Goal: Information Seeking & Learning: Learn about a topic

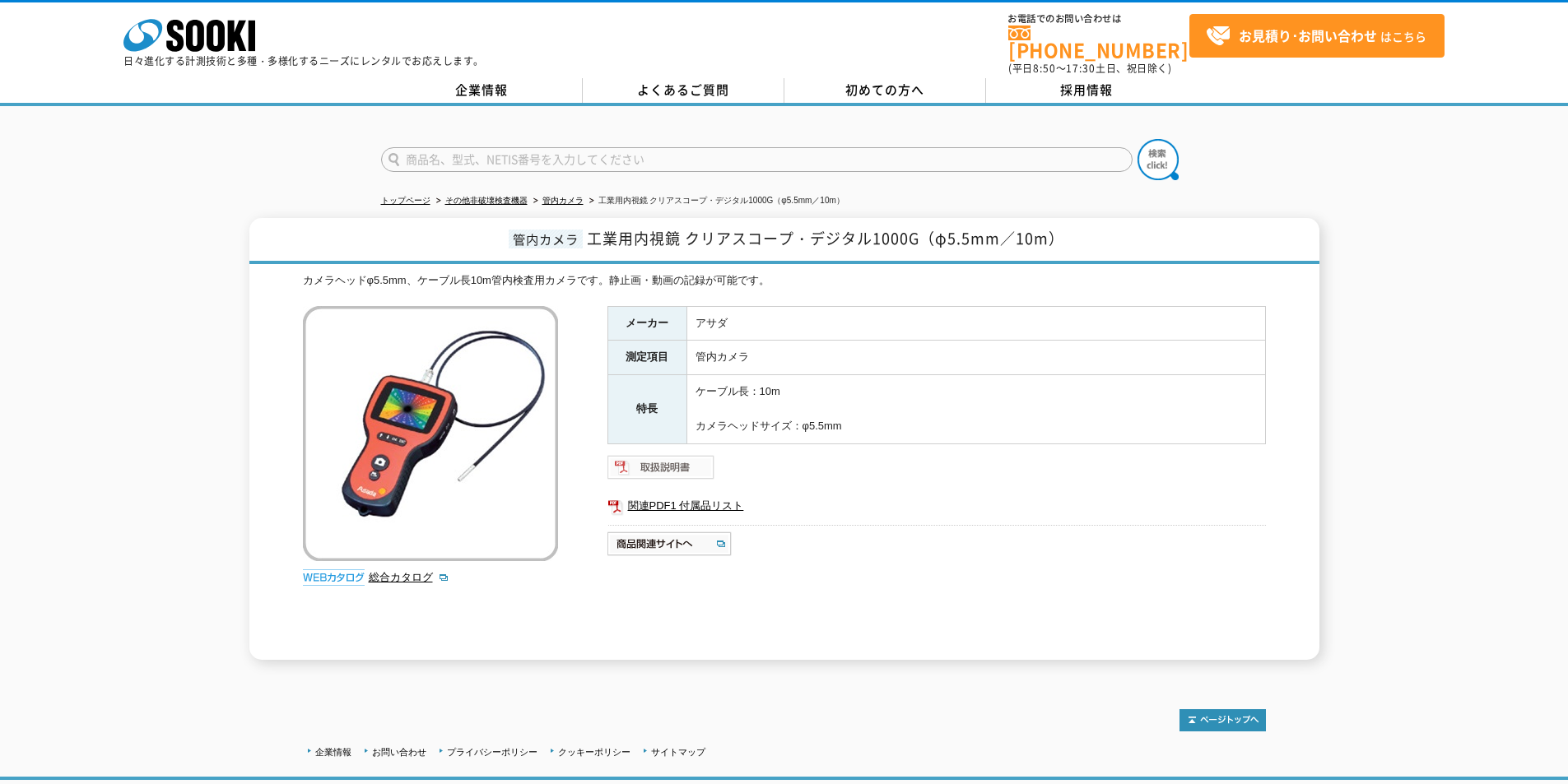
click at [648, 454] on img at bounding box center [661, 467] width 108 height 26
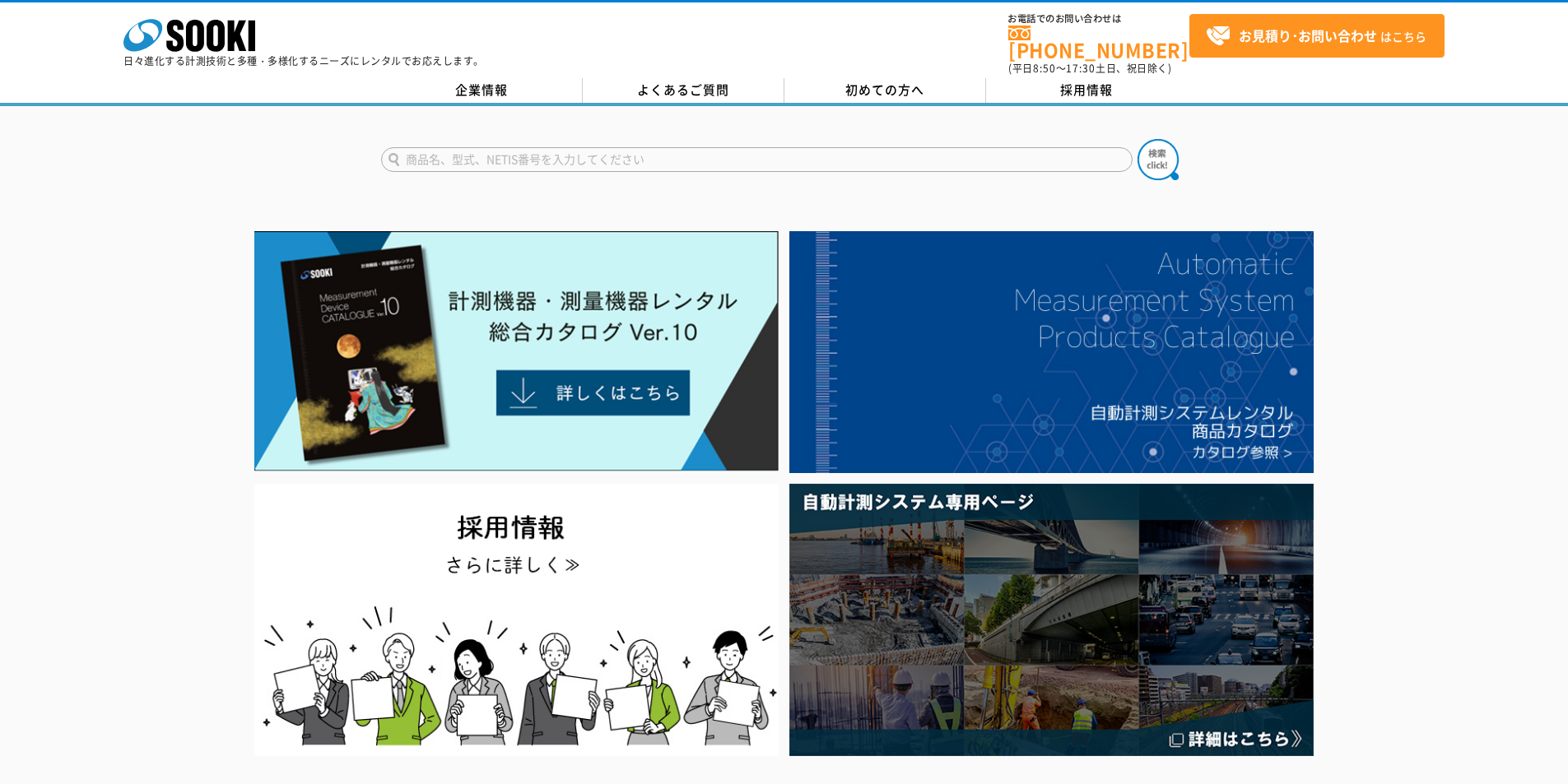
click at [669, 150] on input "text" at bounding box center [757, 159] width 752 height 25
type input "A0V"
click at [1138, 139] on button at bounding box center [1158, 160] width 42 height 42
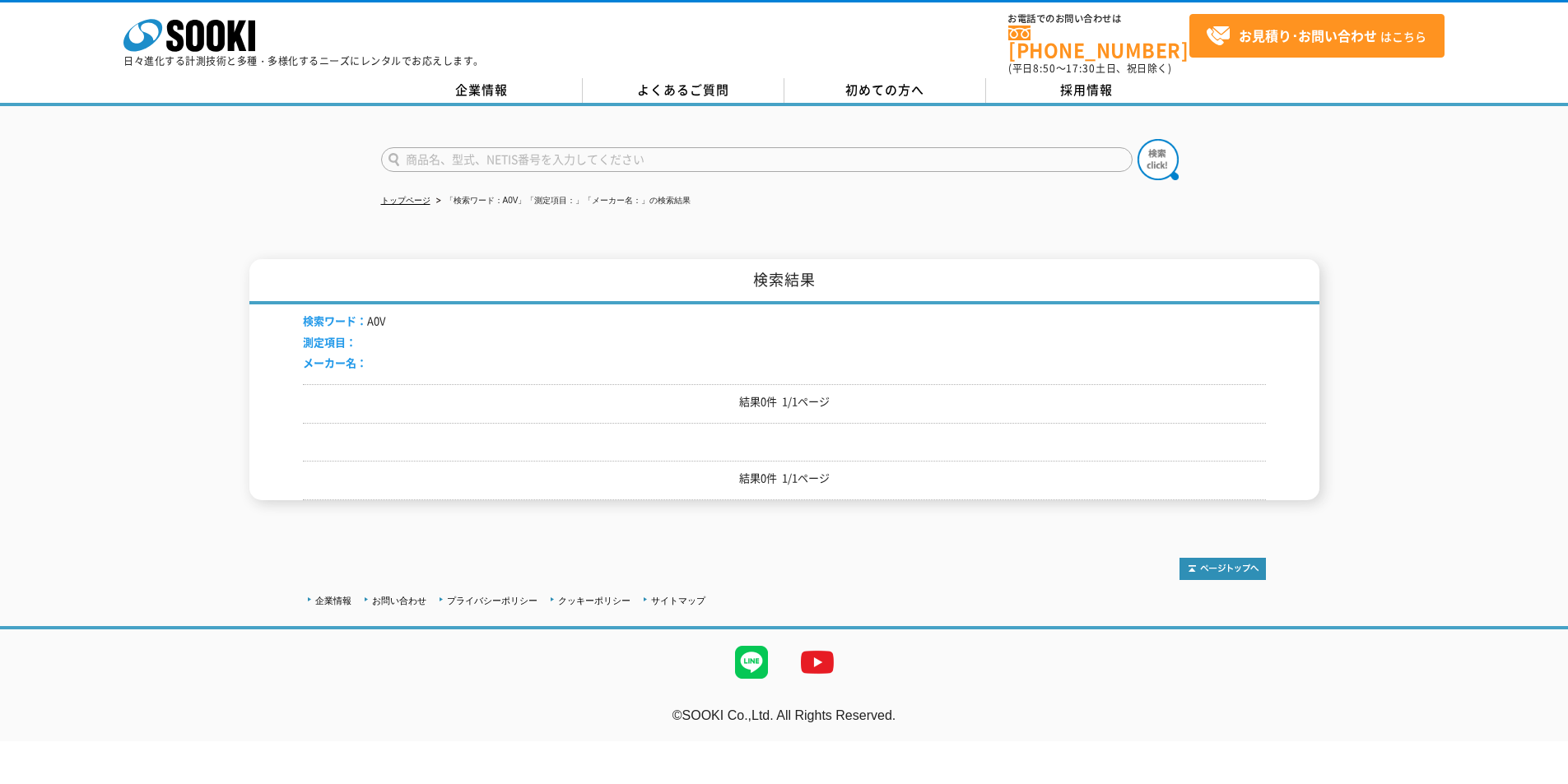
click at [485, 154] on input "text" at bounding box center [757, 159] width 752 height 25
type input "ADV"
click at [1138, 139] on button at bounding box center [1158, 160] width 42 height 42
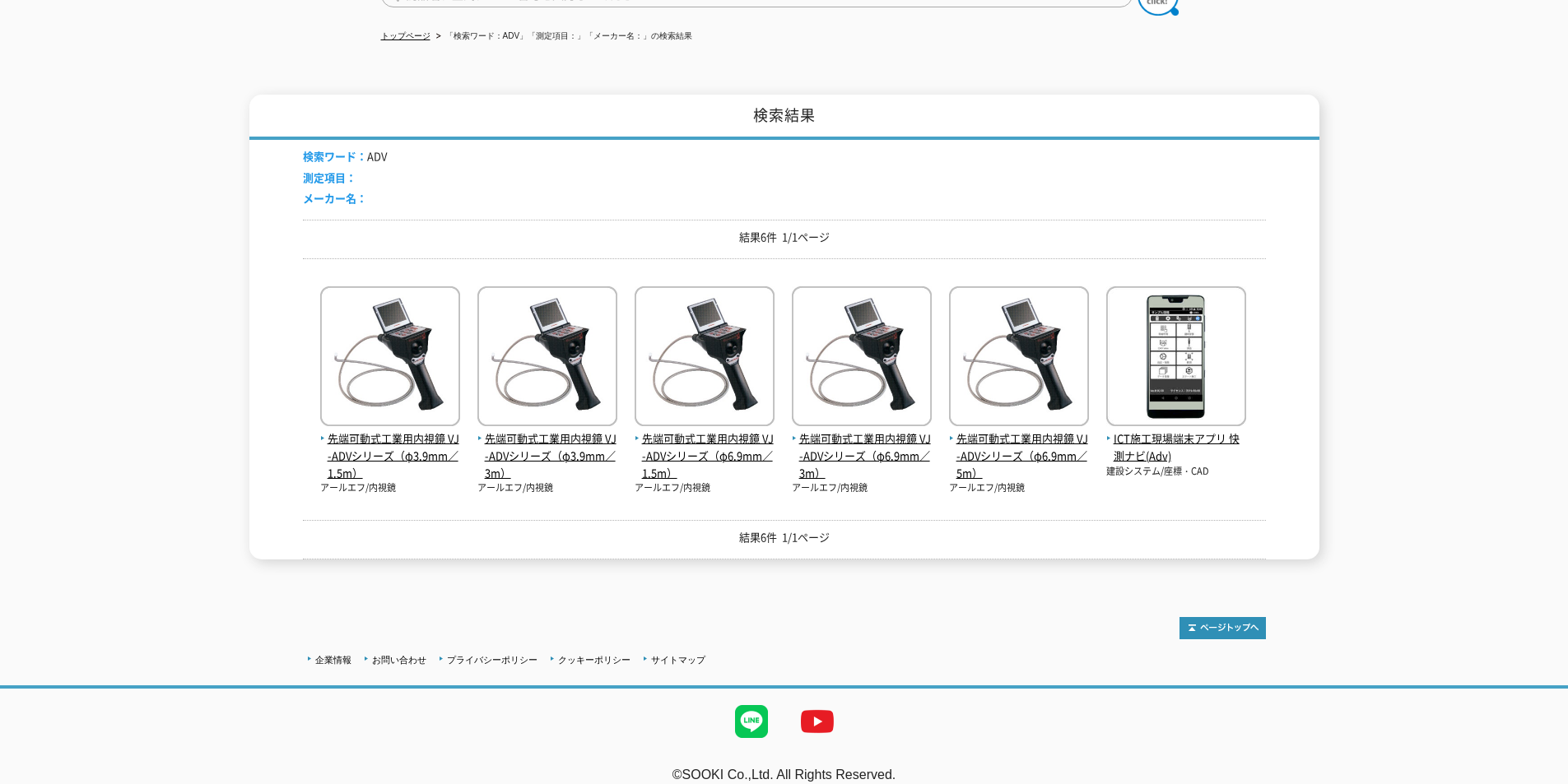
scroll to position [82, 0]
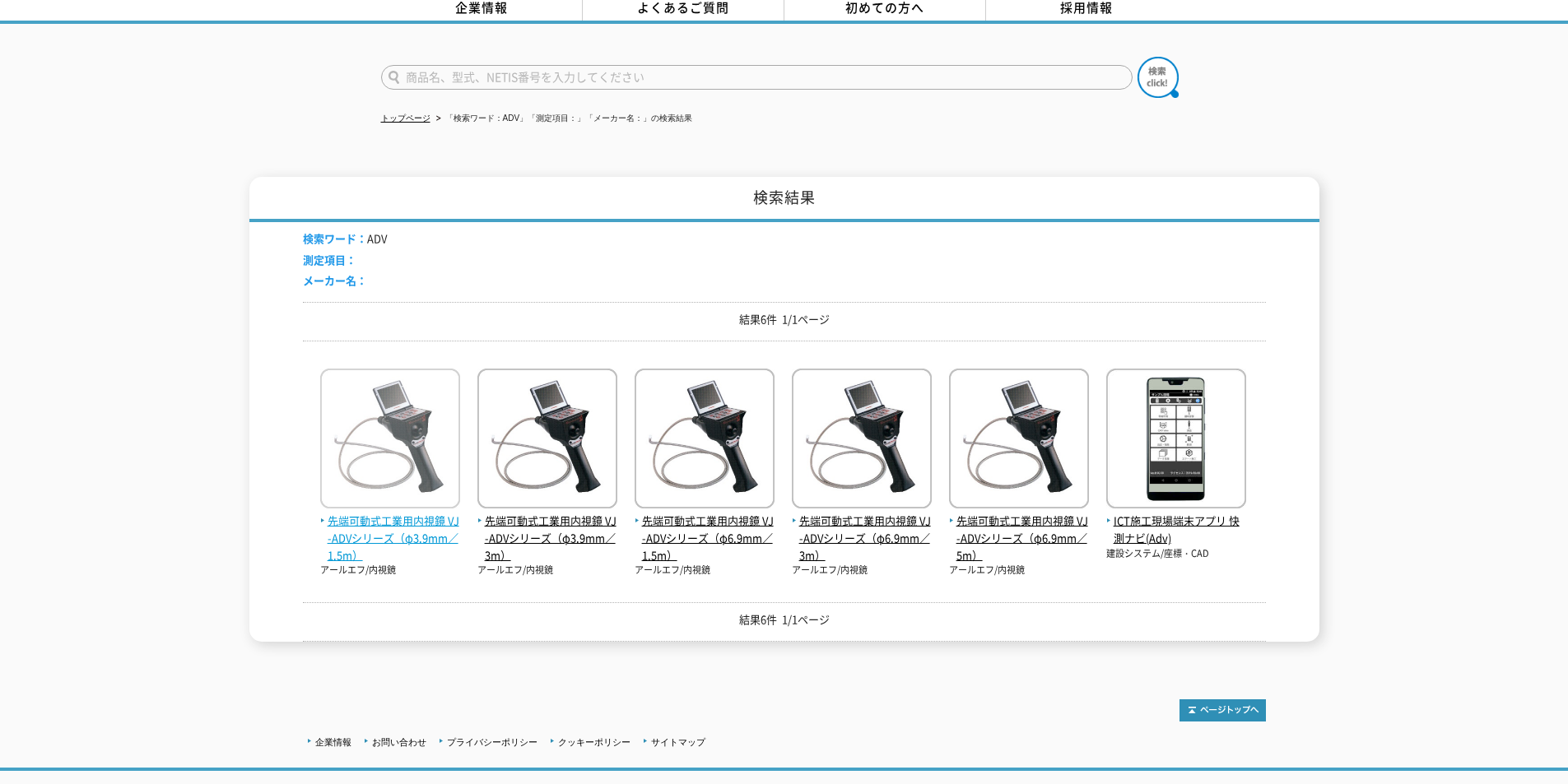
click at [412, 443] on img at bounding box center [390, 440] width 140 height 144
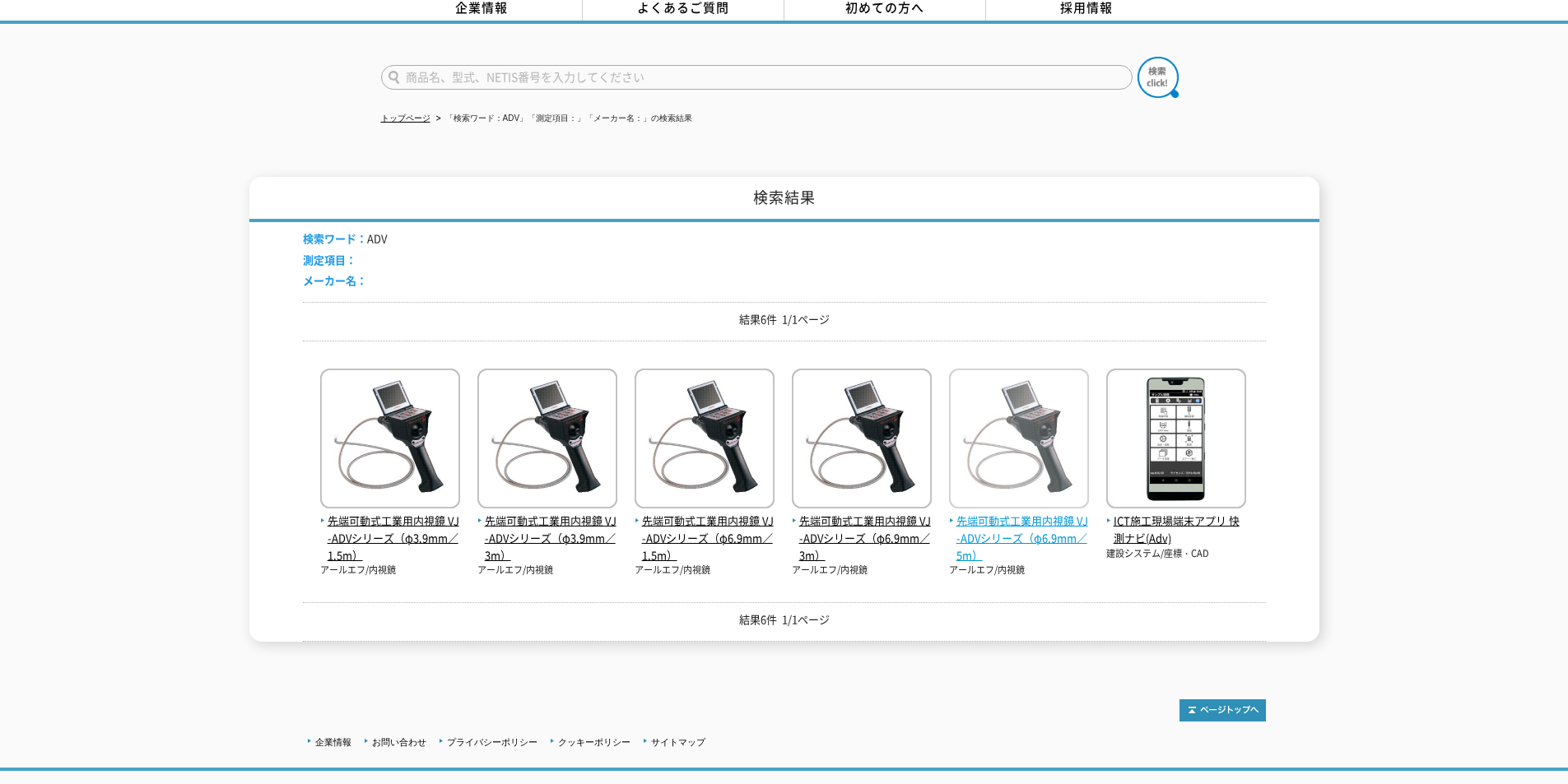
click at [1035, 521] on span "先端可動式工業用内視鏡 VJ-ADVシリーズ（φ6.9mm／5m）" at bounding box center [1019, 537] width 140 height 51
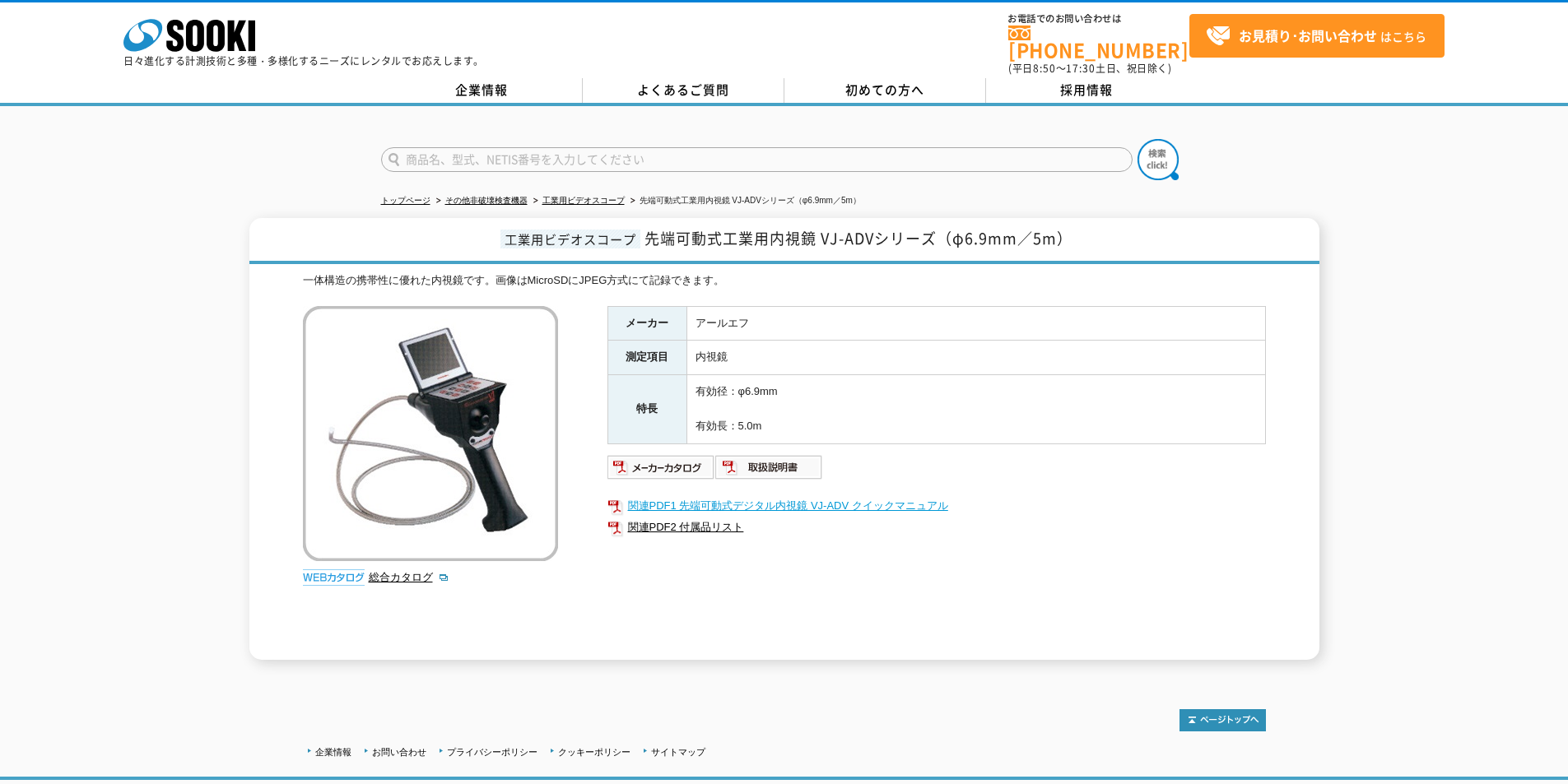
click at [885, 495] on link "関連PDF1 先端可動式デジタル内視鏡 VJ-ADV クイックマニュアル" at bounding box center [937, 505] width 659 height 22
